Goal: Contribute content: Add original content to the website for others to see

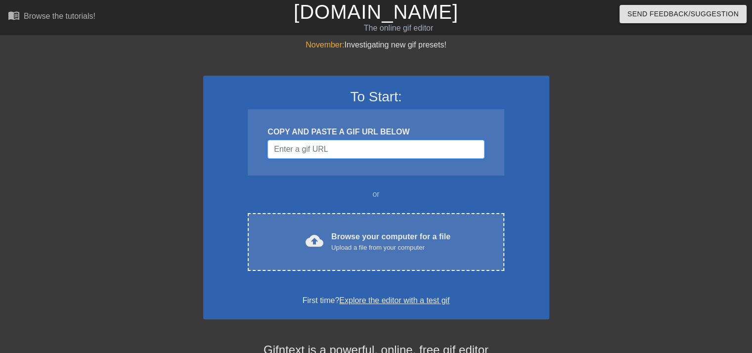
click at [370, 153] on input "Username" at bounding box center [375, 149] width 216 height 19
paste input "Gifntext"
type input "Gifntext"
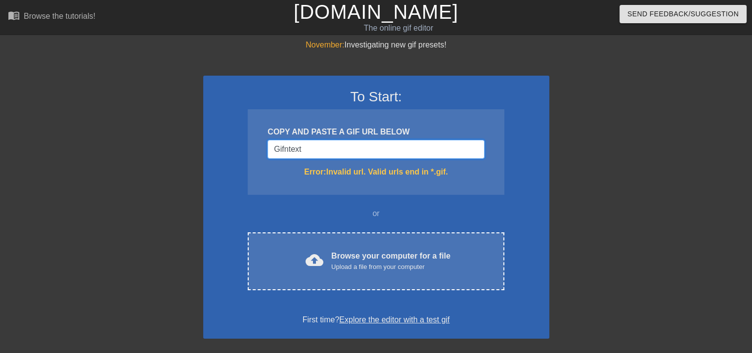
click at [316, 153] on input "Gifntext" at bounding box center [375, 149] width 216 height 19
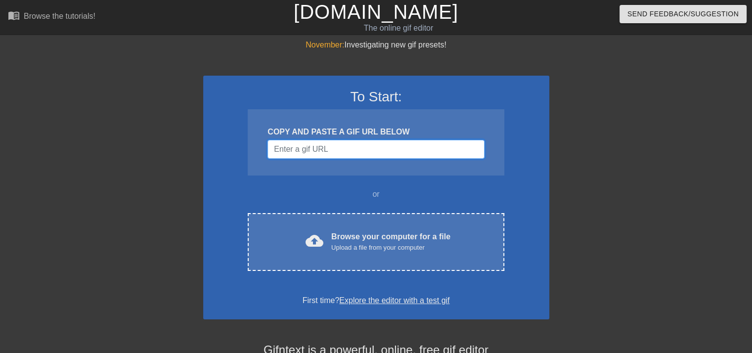
paste input "[URL][DOMAIN_NAME][DOMAIN_NAME]"
type input "[URL][DOMAIN_NAME][DOMAIN_NAME]"
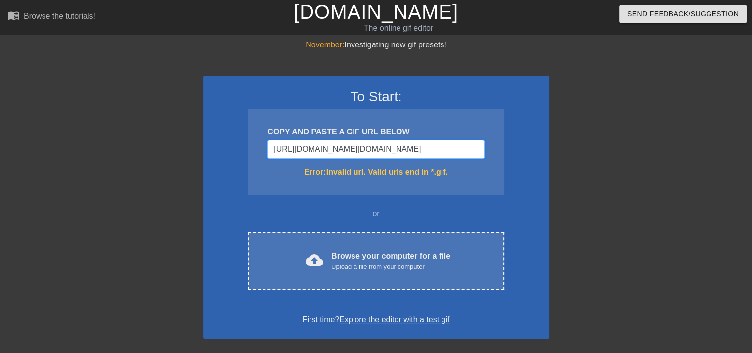
click at [396, 152] on input "[URL][DOMAIN_NAME][DOMAIN_NAME]" at bounding box center [375, 149] width 216 height 19
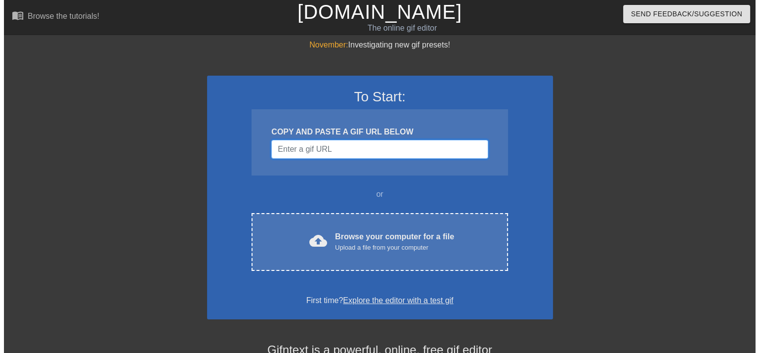
scroll to position [0, 0]
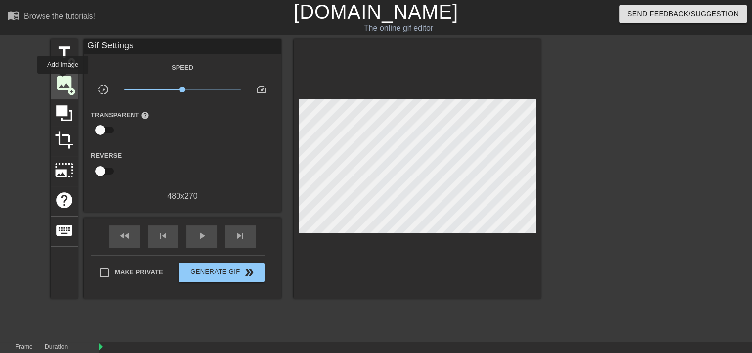
click at [63, 81] on span "image" at bounding box center [64, 83] width 19 height 19
click at [69, 89] on span "add_circle" at bounding box center [71, 91] width 8 height 8
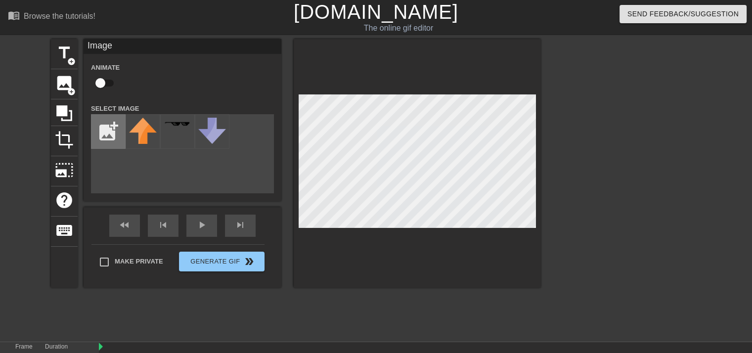
click at [97, 128] on input "file" at bounding box center [108, 132] width 34 height 34
type input "C:\fakepath\duemila4__1_-removebg-preview.png"
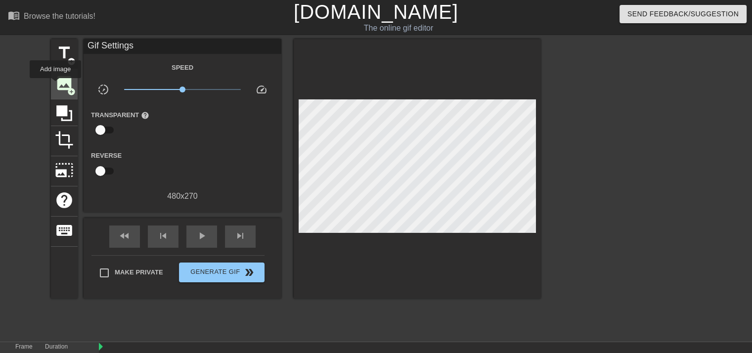
click at [55, 85] on span "image" at bounding box center [64, 83] width 19 height 19
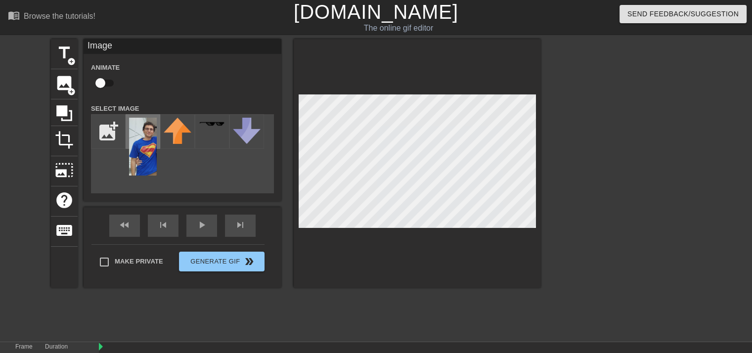
click at [144, 148] on img at bounding box center [143, 147] width 28 height 58
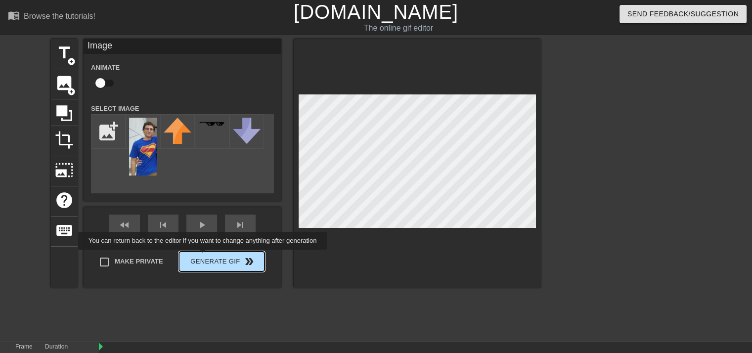
click at [204, 257] on div "Make Private Generate Gif double_arrow" at bounding box center [177, 263] width 173 height 39
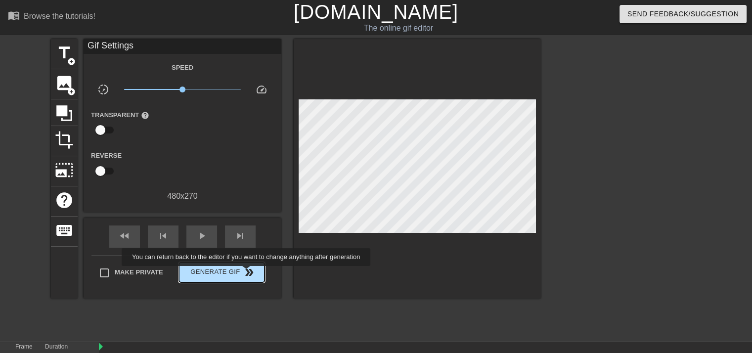
click at [244, 273] on span "double_arrow" at bounding box center [249, 272] width 12 height 12
